Goal: Browse casually

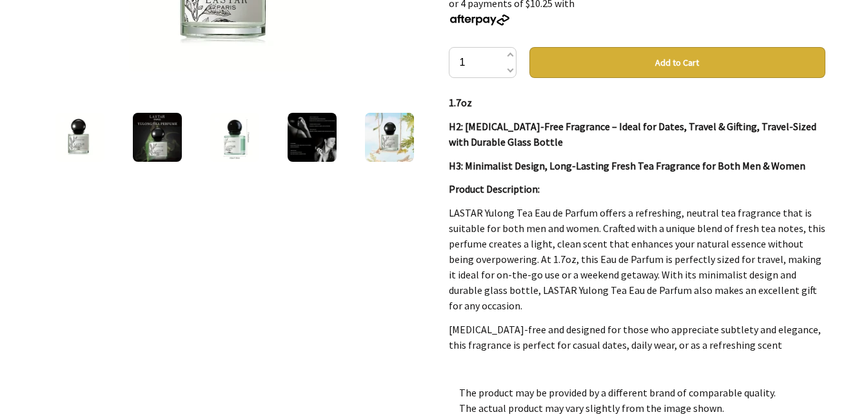
scroll to position [129, 0]
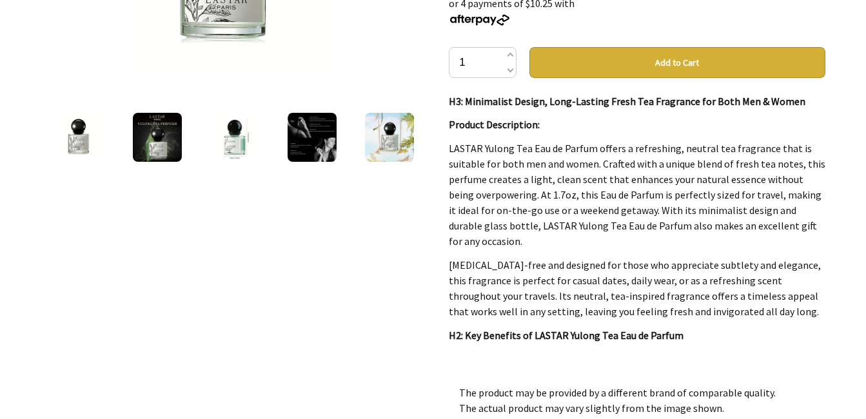
click at [309, 132] on img at bounding box center [312, 137] width 49 height 49
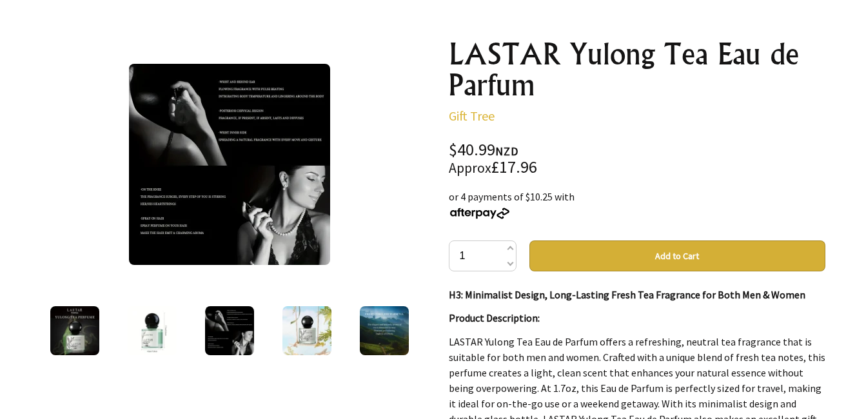
click at [217, 119] on img at bounding box center [229, 164] width 201 height 201
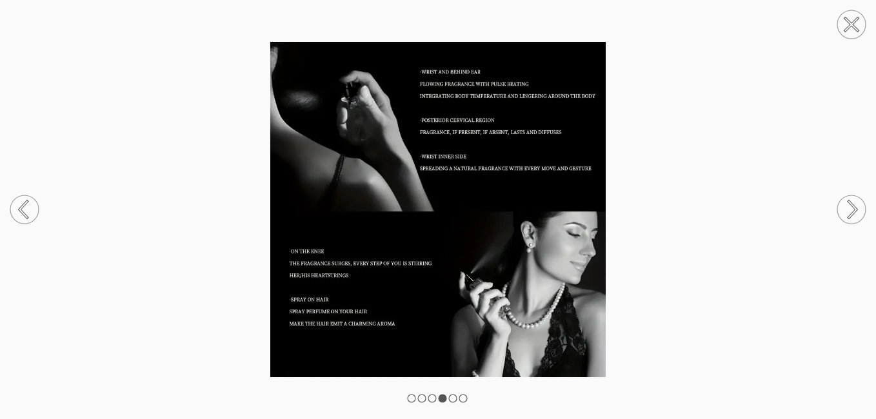
click at [850, 208] on circle at bounding box center [851, 209] width 28 height 28
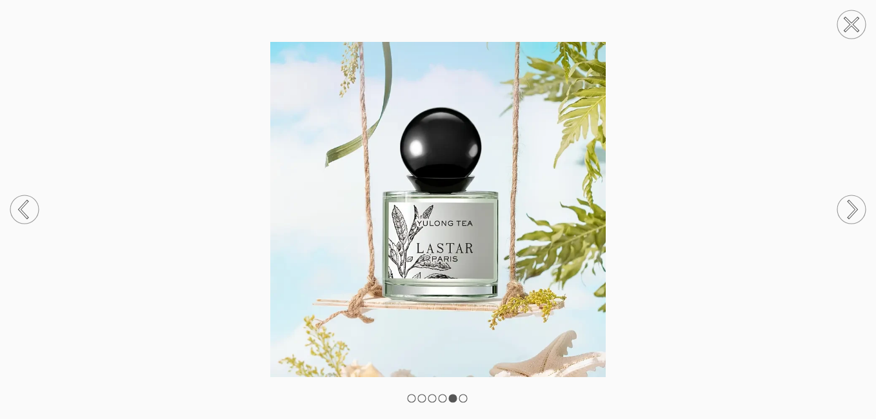
click at [853, 208] on circle at bounding box center [851, 209] width 28 height 28
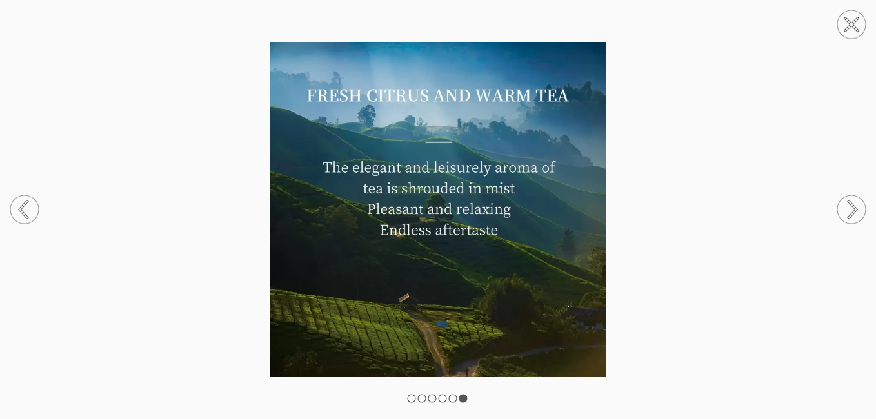
click at [851, 206] on circle at bounding box center [851, 209] width 28 height 28
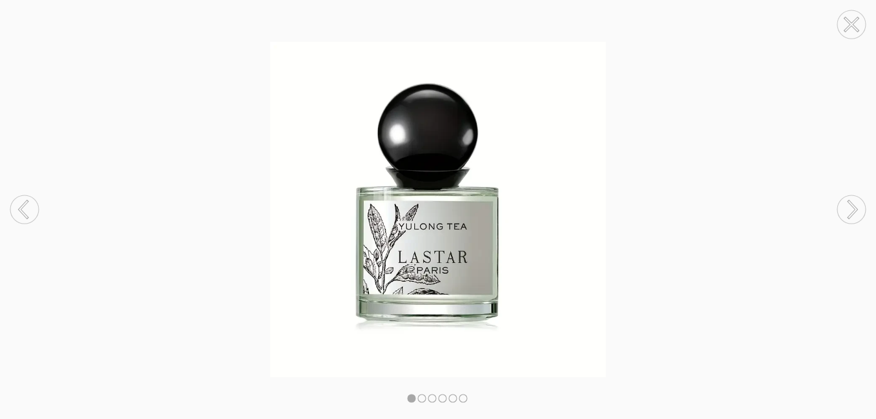
click at [851, 206] on circle at bounding box center [851, 209] width 28 height 28
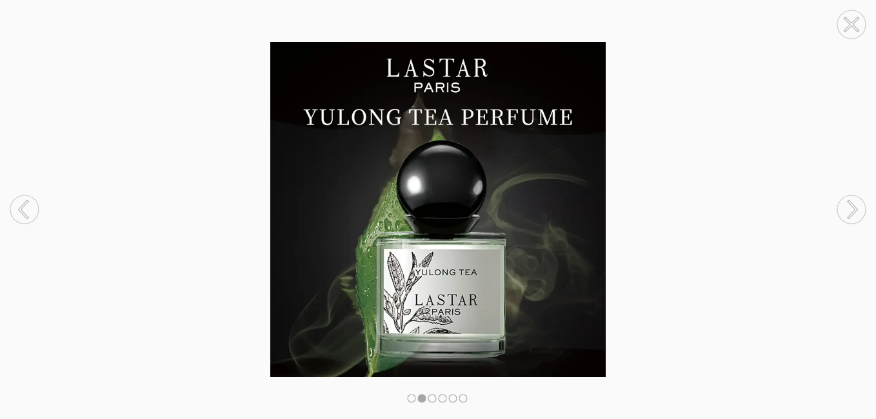
click at [851, 206] on circle at bounding box center [851, 209] width 28 height 28
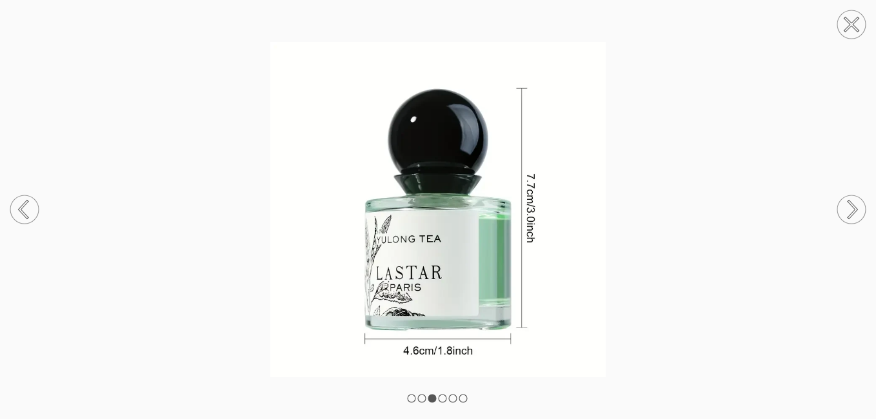
click at [851, 211] on circle at bounding box center [851, 209] width 28 height 28
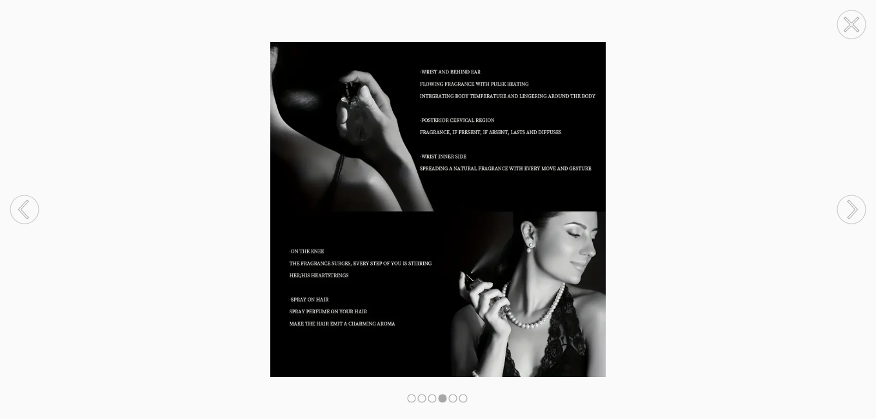
click at [851, 211] on circle at bounding box center [851, 209] width 28 height 28
